Goal: Task Accomplishment & Management: Complete application form

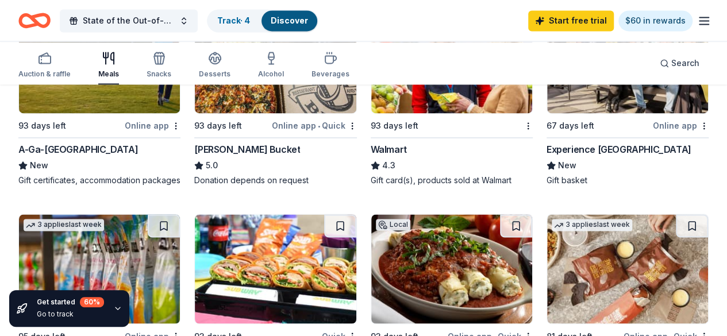
scroll to position [919, 0]
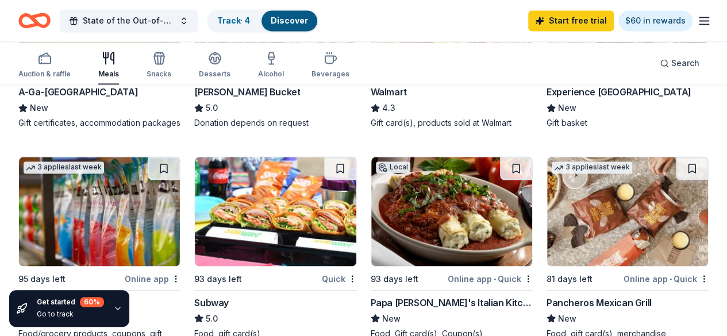
click at [546, 99] on div "Experience Grand Rapids" at bounding box center [618, 92] width 145 height 14
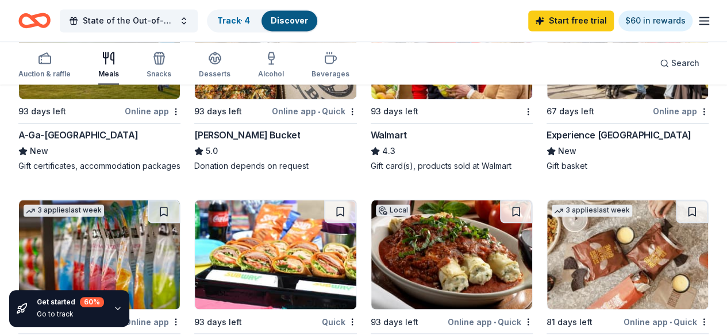
scroll to position [862, 0]
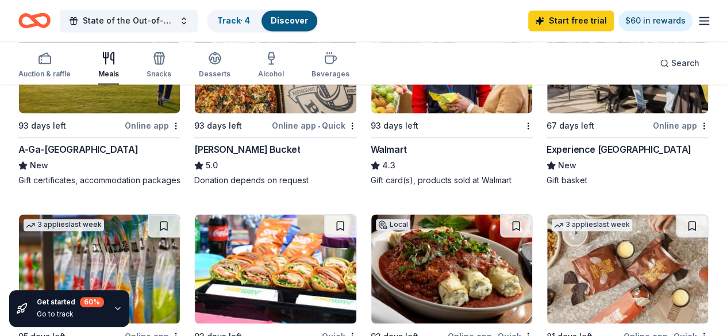
click at [356, 214] on img at bounding box center [275, 268] width 161 height 109
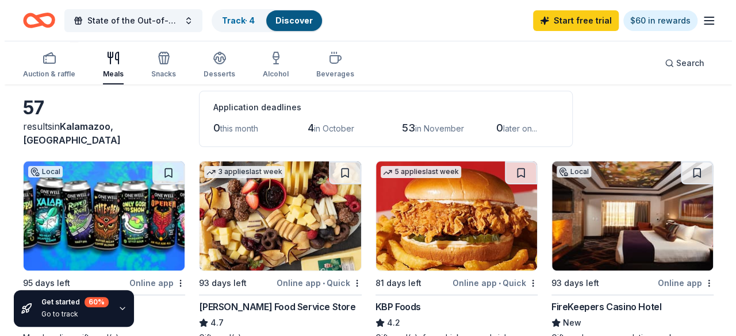
scroll to position [0, 0]
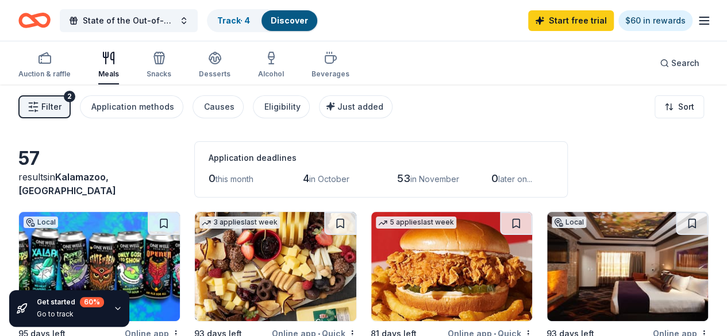
click at [61, 114] on span "Filter" at bounding box center [51, 107] width 20 height 14
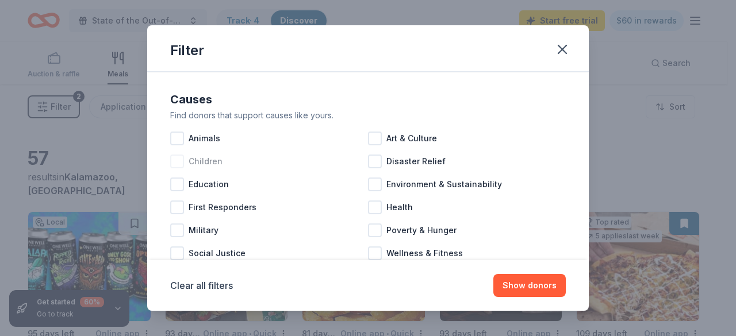
click at [170, 168] on div at bounding box center [177, 162] width 14 height 14
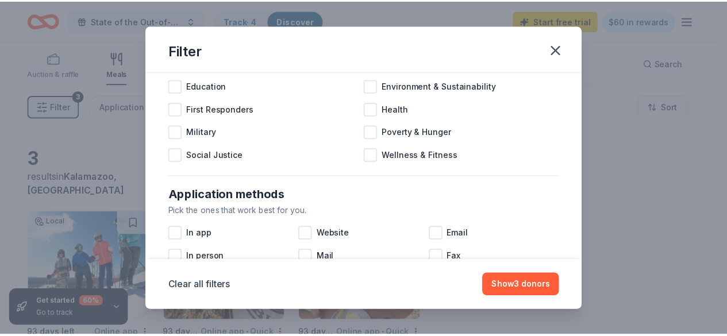
scroll to position [115, 0]
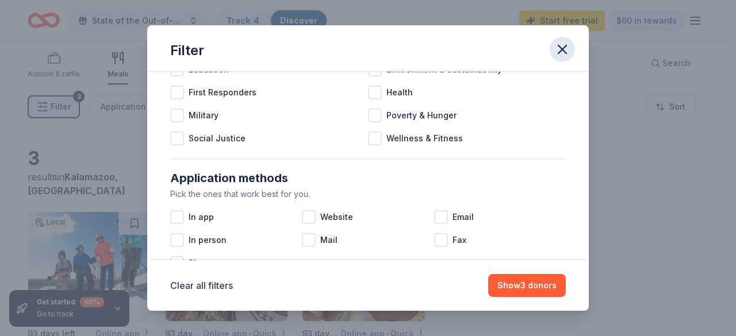
click at [570, 50] on icon "button" at bounding box center [562, 49] width 16 height 16
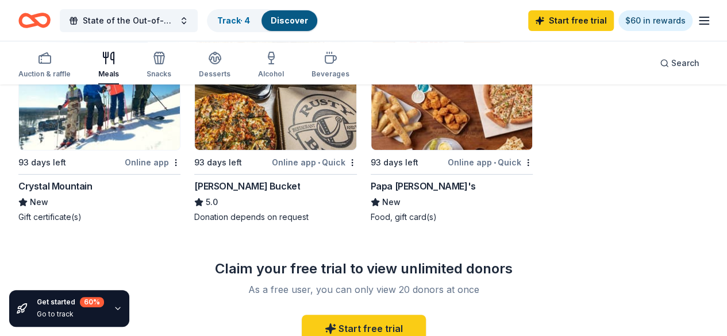
scroll to position [172, 0]
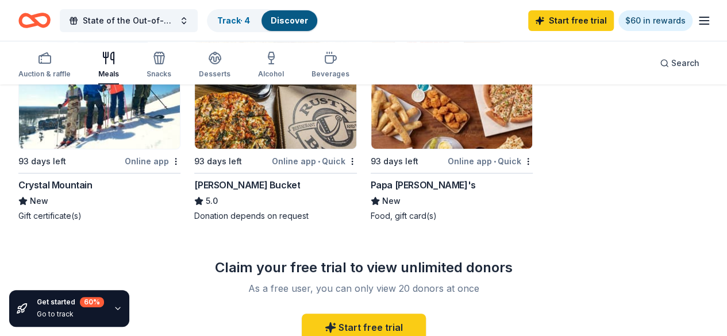
click at [371, 192] on div "Papa John's" at bounding box center [423, 185] width 105 height 14
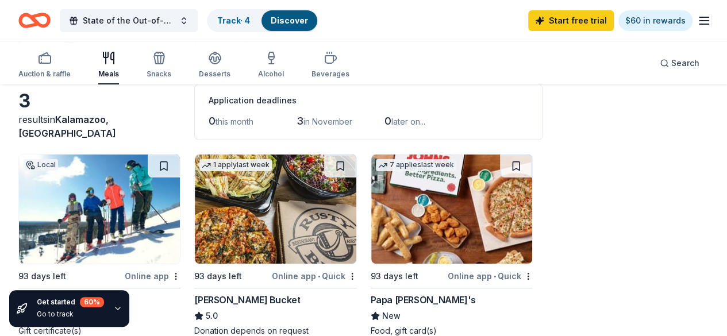
scroll to position [0, 0]
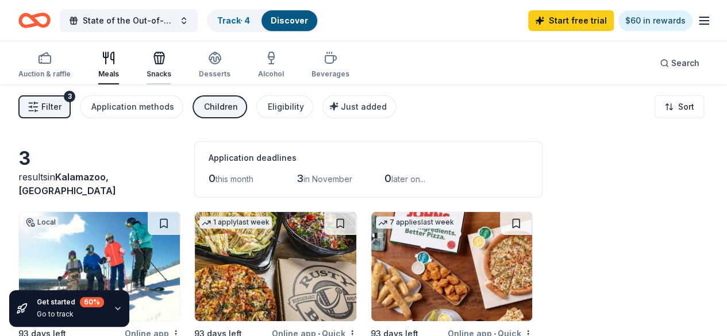
click at [171, 68] on div "Snacks" at bounding box center [159, 65] width 25 height 28
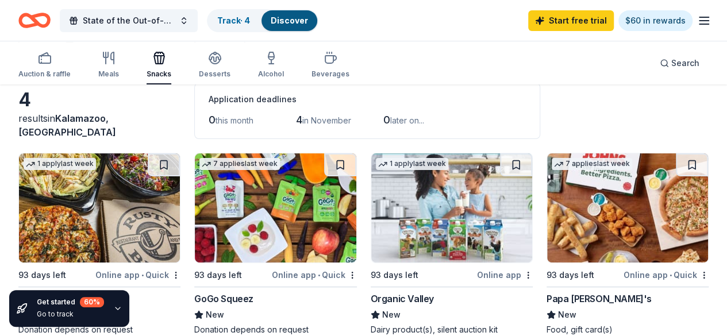
scroll to position [57, 0]
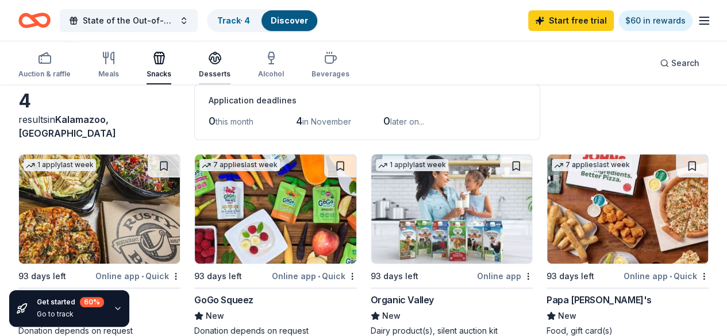
click at [230, 70] on div "Desserts" at bounding box center [215, 65] width 32 height 28
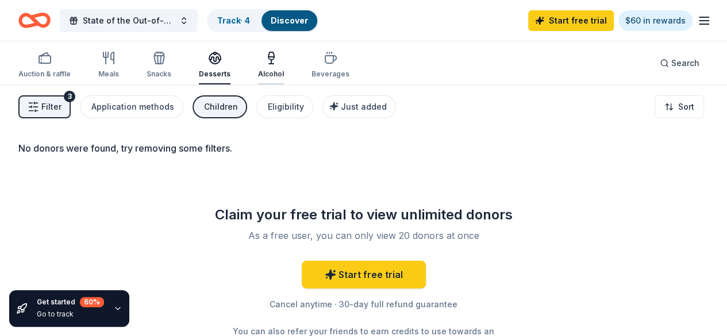
click at [284, 79] on div "Alcohol" at bounding box center [271, 74] width 26 height 9
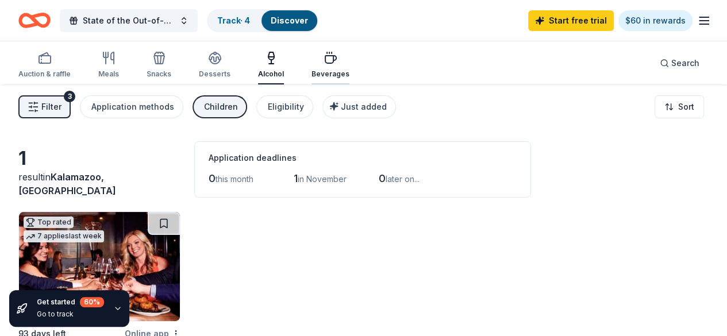
click at [349, 72] on div "Beverages" at bounding box center [330, 74] width 38 height 9
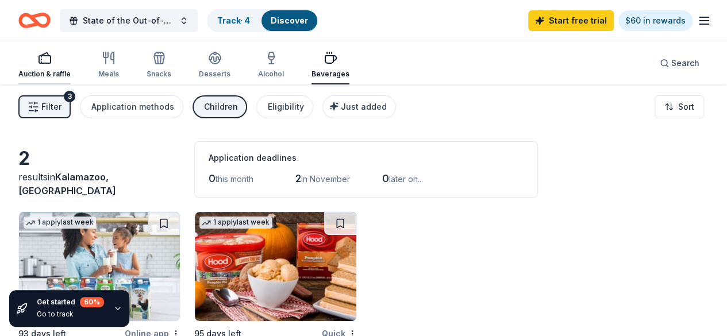
click at [67, 67] on div "Auction & raffle" at bounding box center [44, 65] width 52 height 28
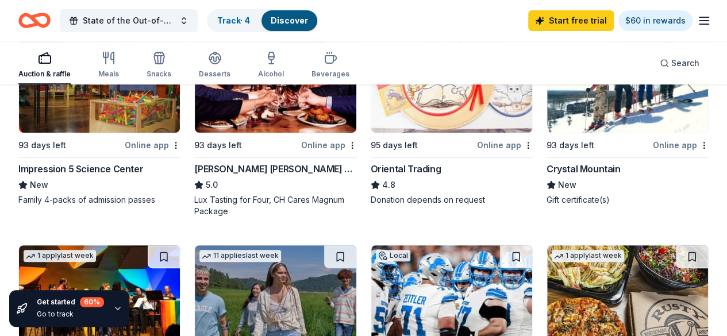
scroll to position [230, 0]
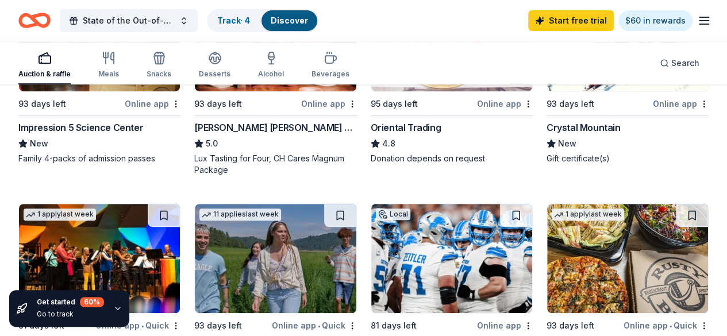
click at [84, 134] on div "Impression 5 Science Center" at bounding box center [80, 128] width 125 height 14
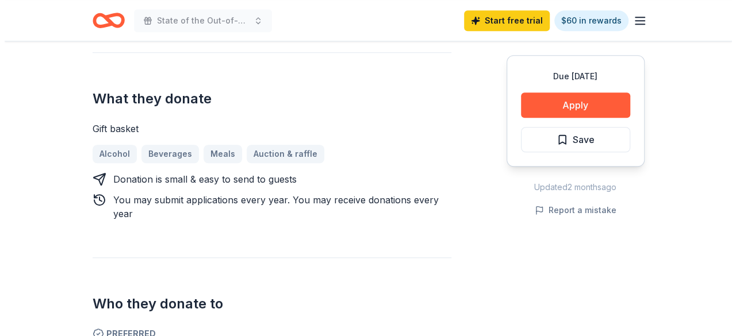
scroll to position [402, 0]
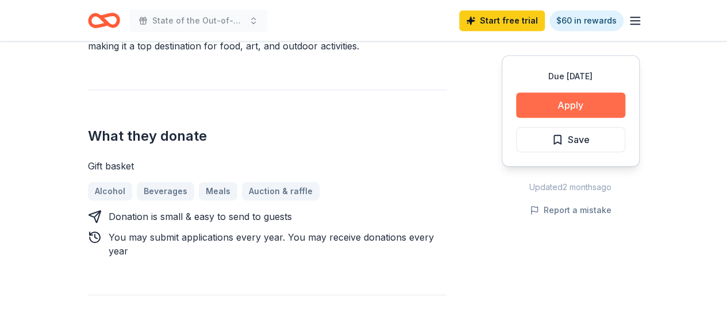
click at [565, 118] on button "Apply" at bounding box center [570, 105] width 109 height 25
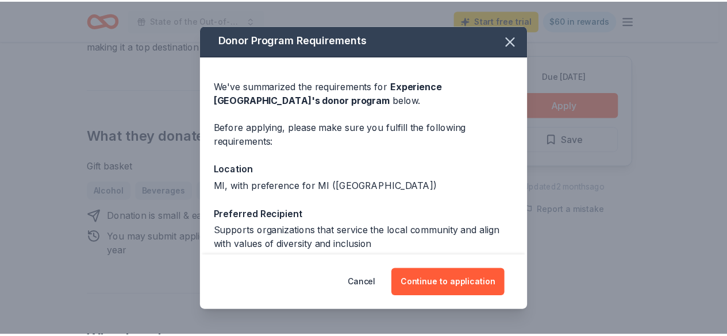
scroll to position [0, 0]
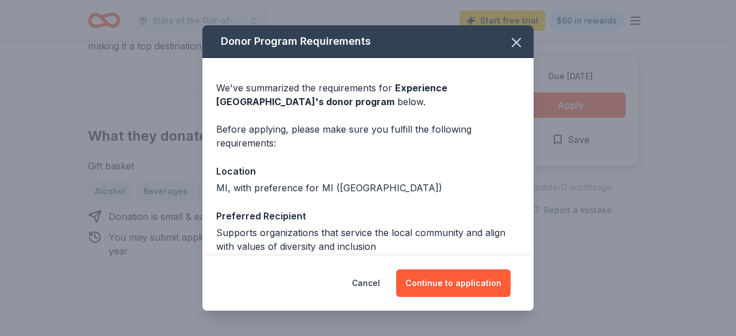
click at [120, 146] on div "Donor Program Requirements We've summarized the requirements for Experience Gra…" at bounding box center [368, 168] width 736 height 336
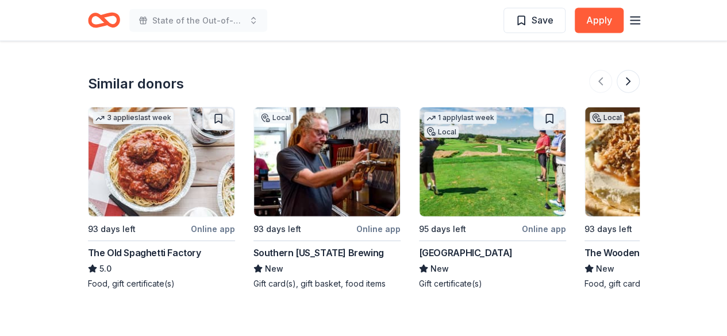
scroll to position [1150, 0]
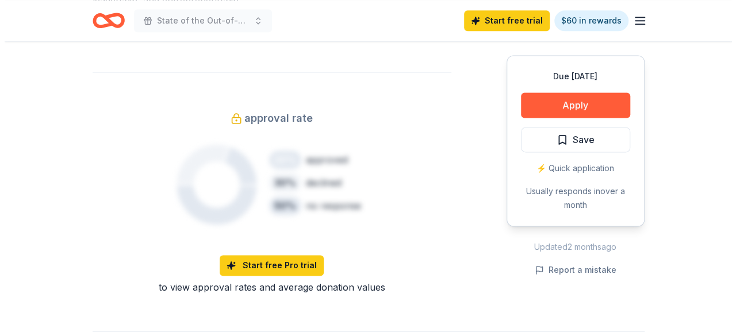
scroll to position [747, 0]
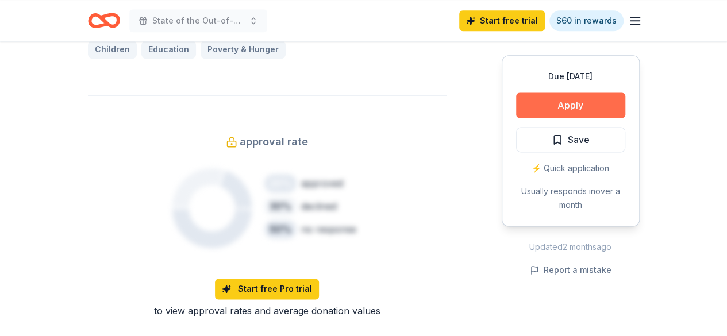
click at [557, 118] on button "Apply" at bounding box center [570, 105] width 109 height 25
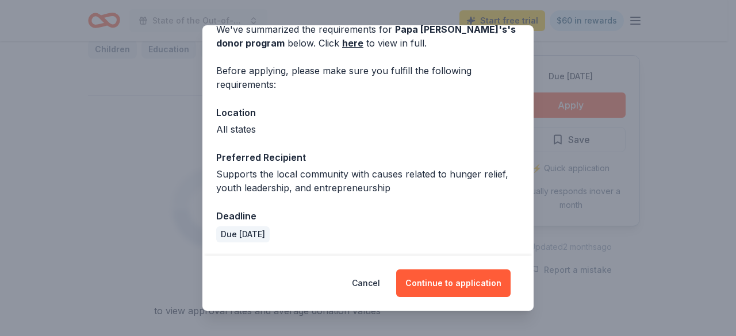
scroll to position [103, 0]
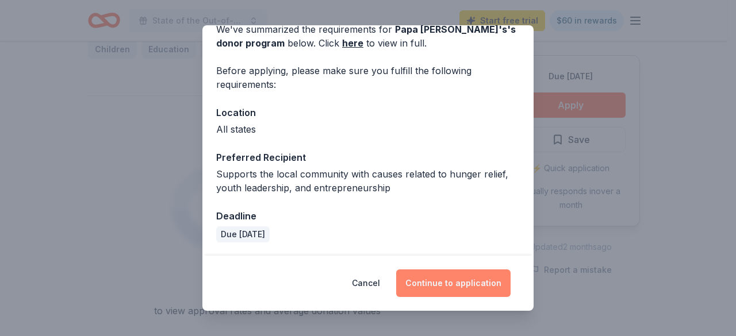
click at [459, 290] on button "Continue to application" at bounding box center [453, 283] width 114 height 28
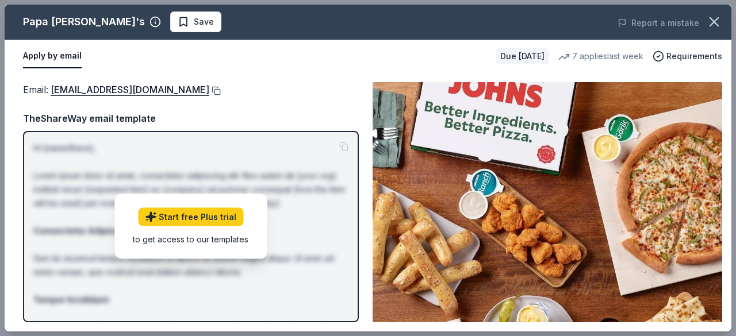
click at [209, 95] on button at bounding box center [214, 90] width 11 height 9
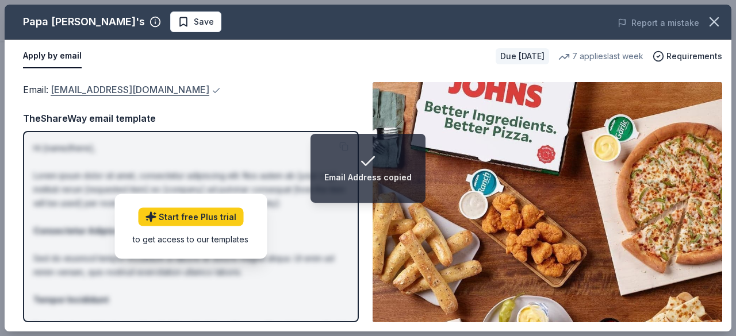
click at [171, 97] on link "foundation@papajohns.com" at bounding box center [130, 89] width 159 height 15
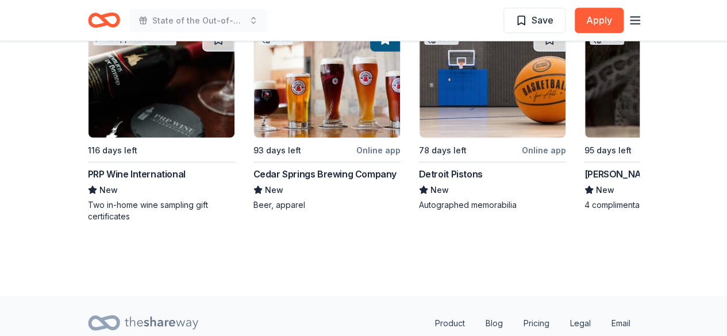
scroll to position [1438, 0]
